Goal: Information Seeking & Learning: Learn about a topic

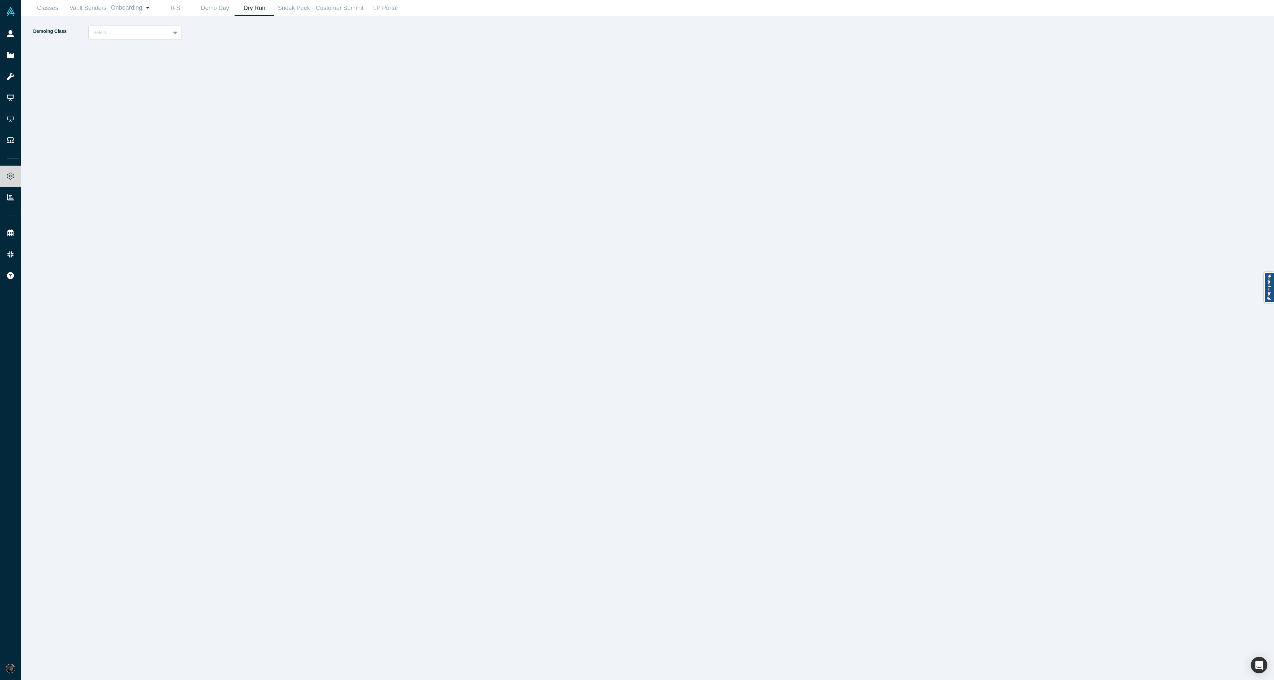
click at [26, 98] on link "Demo Day" at bounding box center [13, 97] width 26 height 21
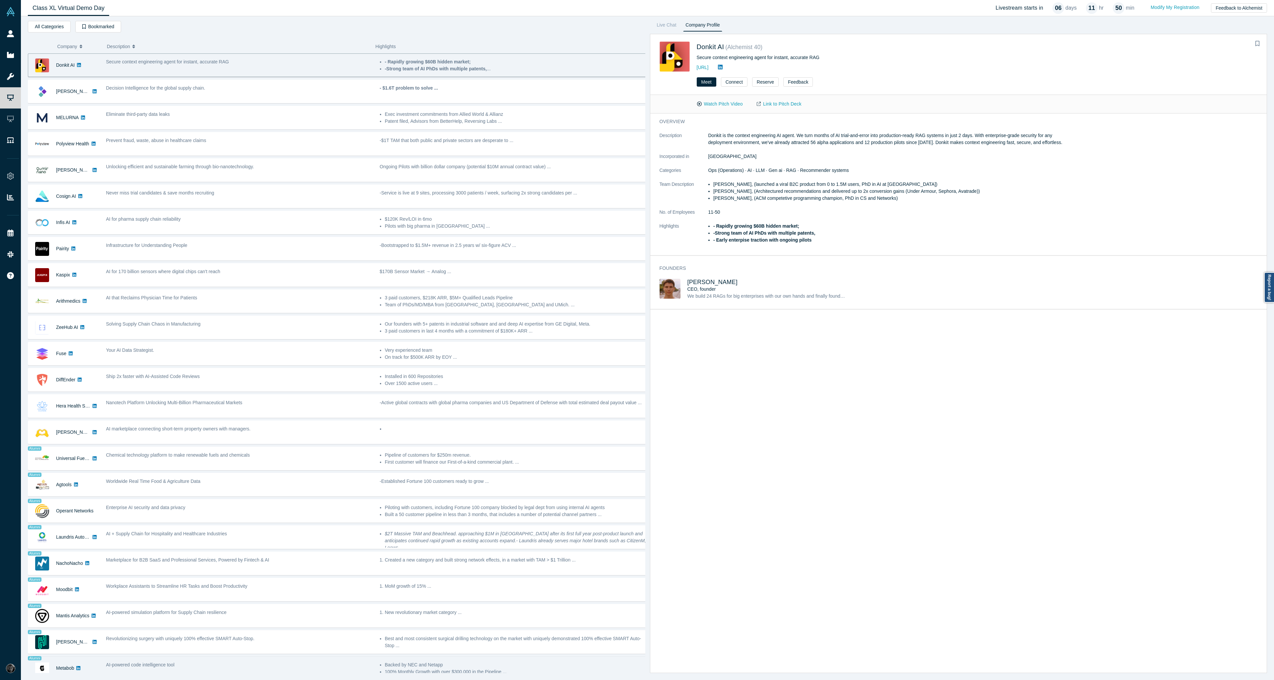
click at [104, 670] on div "AI-powered code intelligence tool" at bounding box center [239, 667] width 274 height 21
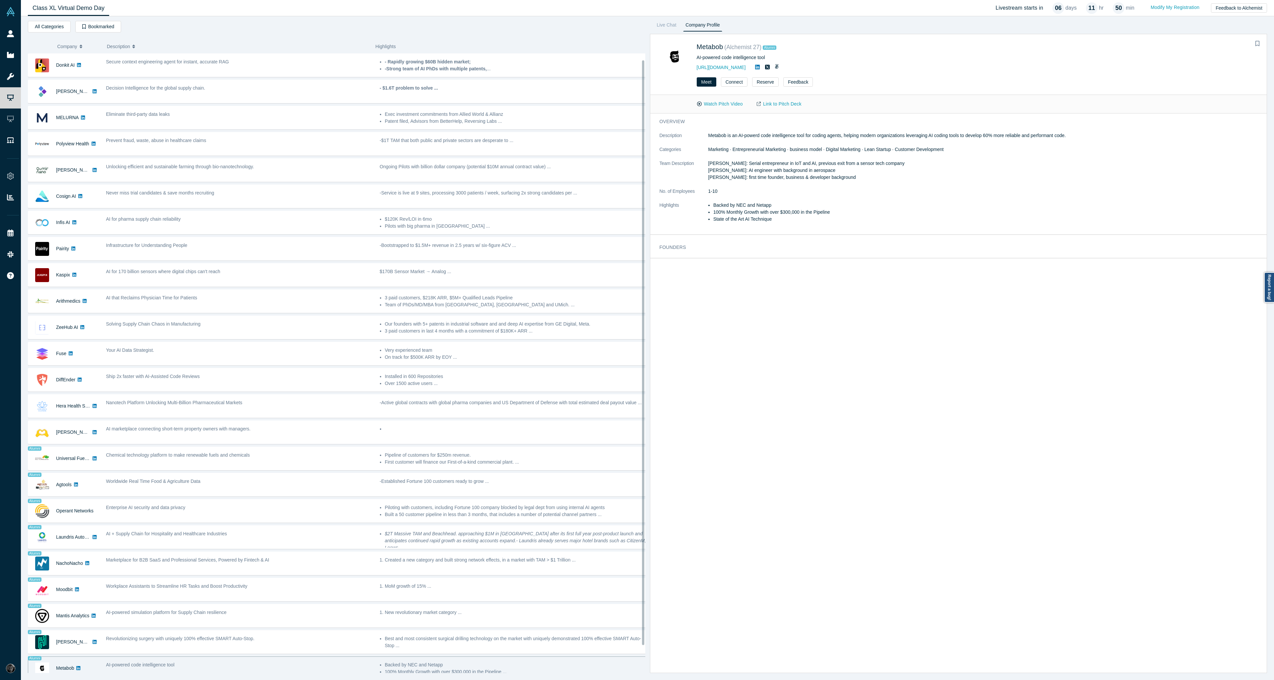
scroll to position [7, 0]
